Goal: Task Accomplishment & Management: Manage account settings

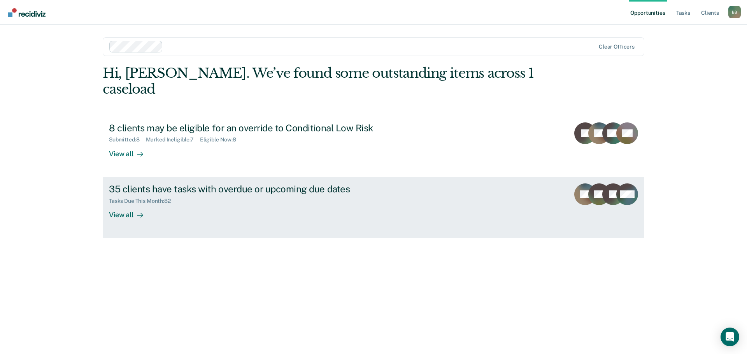
click at [111, 204] on div "View all" at bounding box center [131, 211] width 44 height 15
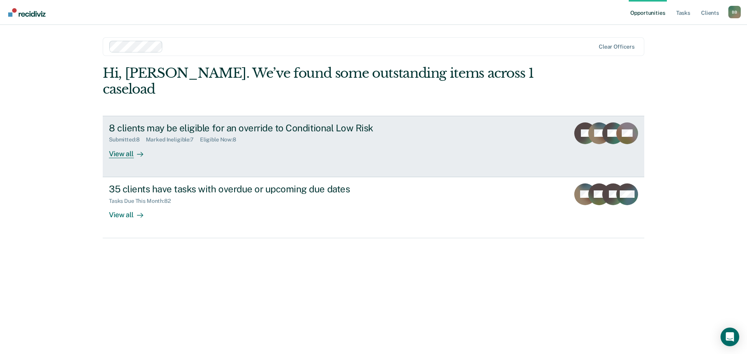
click at [135, 149] on div at bounding box center [138, 153] width 9 height 9
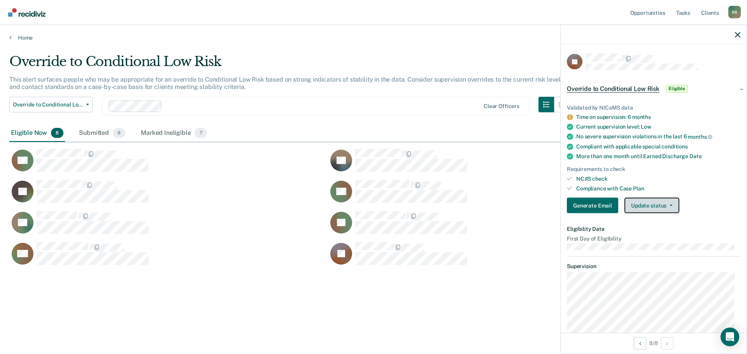
click at [671, 207] on button "Update status" at bounding box center [651, 206] width 55 height 16
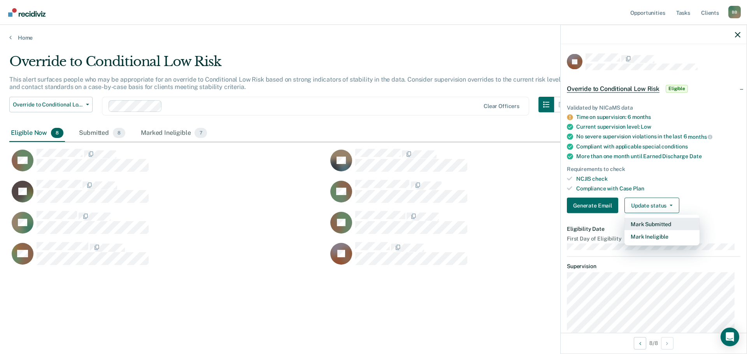
click at [663, 225] on button "Mark Submitted" at bounding box center [661, 224] width 75 height 12
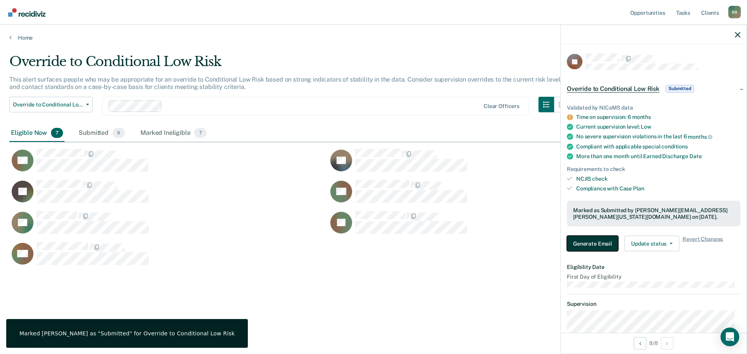
click at [594, 241] on button "Generate Email" at bounding box center [592, 244] width 51 height 16
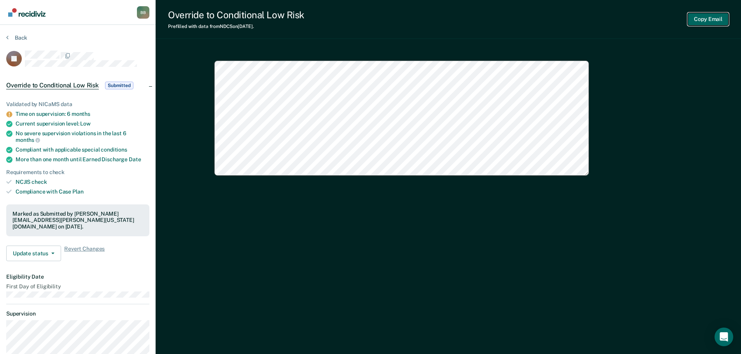
click at [714, 15] on button "Copy Email" at bounding box center [708, 19] width 41 height 13
type textarea "x"
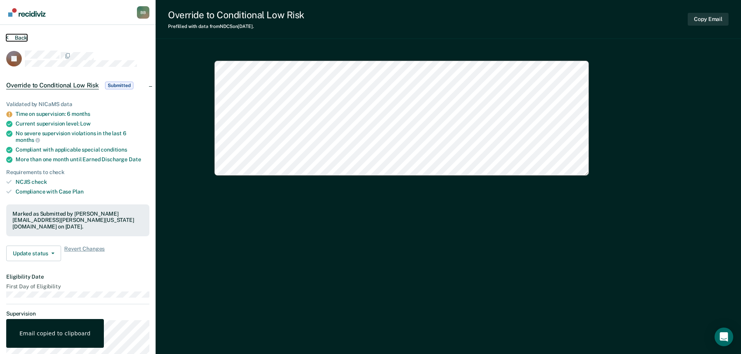
click at [19, 37] on button "Back" at bounding box center [16, 37] width 21 height 7
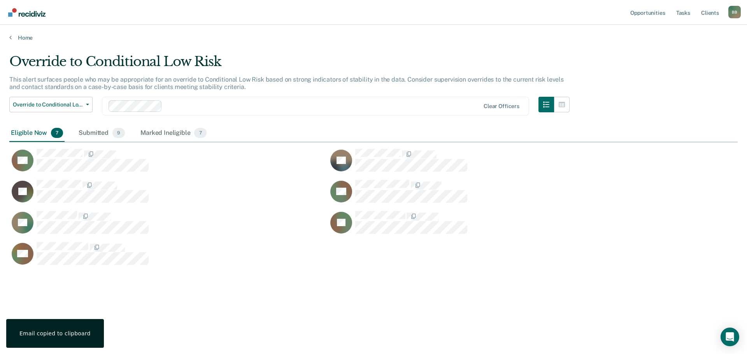
scroll to position [236, 722]
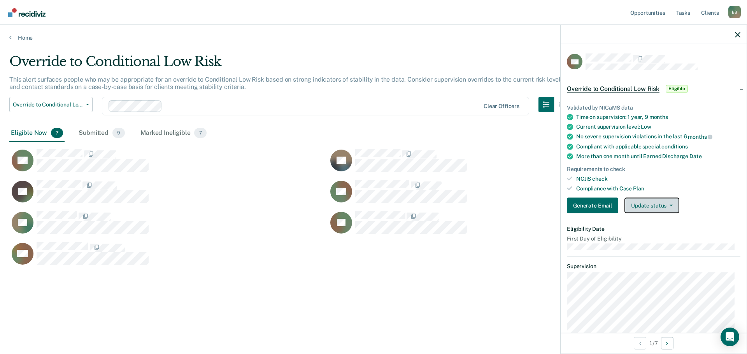
click at [678, 204] on button "Update status" at bounding box center [651, 206] width 55 height 16
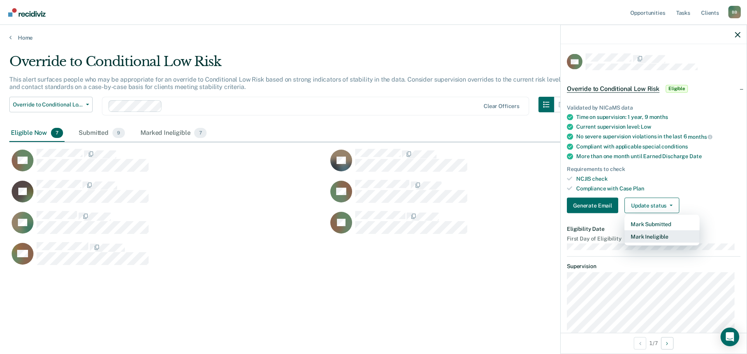
click at [660, 240] on button "Mark Ineligible" at bounding box center [661, 237] width 75 height 12
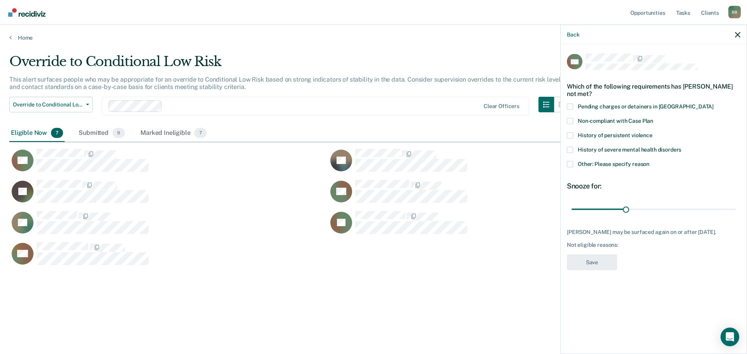
click at [573, 162] on span at bounding box center [570, 164] width 6 height 6
click at [649, 161] on input "Other: Please specify reason" at bounding box center [649, 161] width 0 height 0
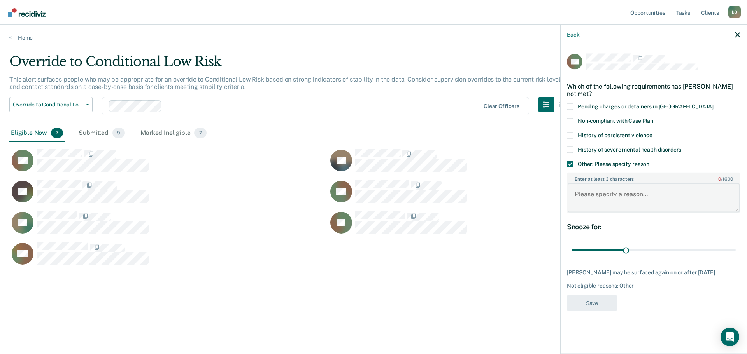
click at [591, 199] on textarea "Enter at least 3 characters 0 / 1600" at bounding box center [653, 198] width 172 height 29
type textarea "SO Offense"
click at [585, 306] on button "Save" at bounding box center [592, 303] width 50 height 16
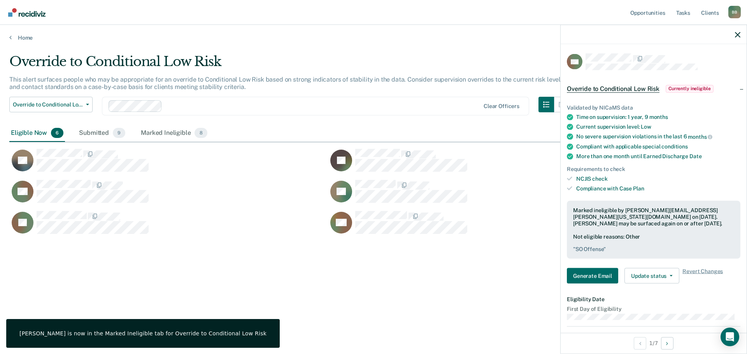
click at [223, 287] on div "Override to Conditional Low Risk This alert surfaces people who may be appropri…" at bounding box center [373, 175] width 728 height 242
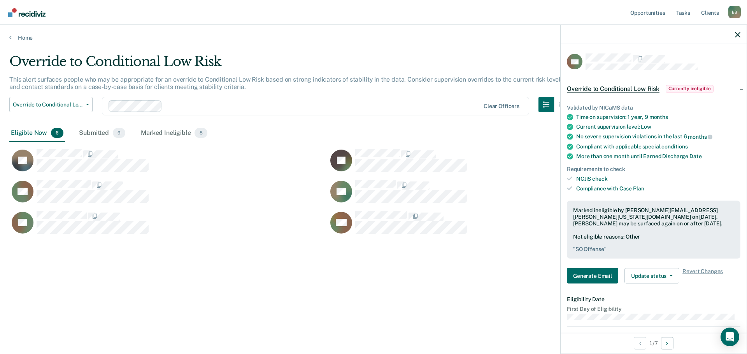
click at [733, 33] on div at bounding box center [653, 34] width 186 height 19
click at [737, 33] on icon "button" at bounding box center [737, 34] width 5 height 5
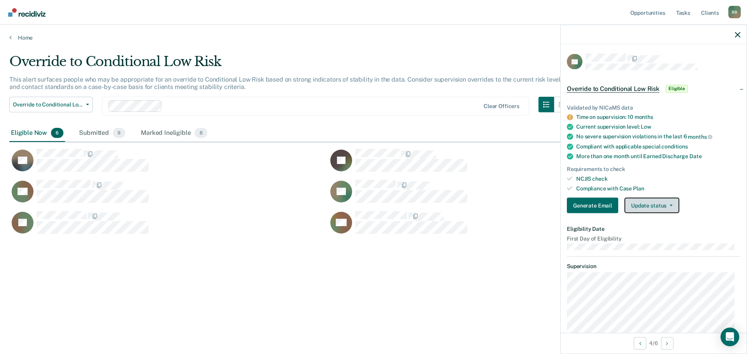
click at [670, 207] on button "Update status" at bounding box center [651, 206] width 55 height 16
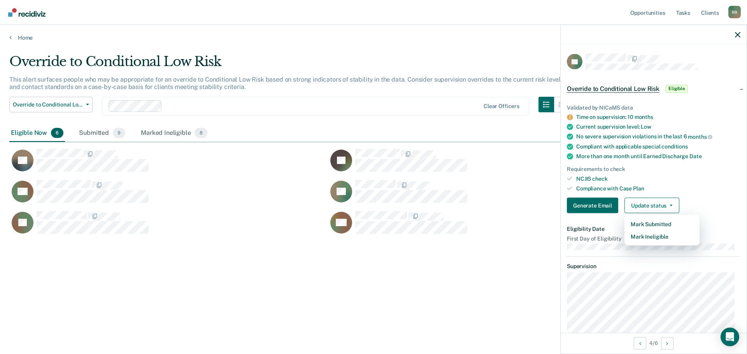
click at [502, 235] on div "LM" at bounding box center [487, 226] width 319 height 31
click at [186, 295] on div "Override to Conditional Low Risk This alert surfaces people who may be appropri…" at bounding box center [373, 175] width 728 height 242
